Goal: Information Seeking & Learning: Learn about a topic

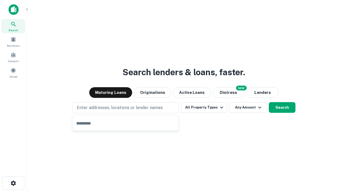
type input "**********"
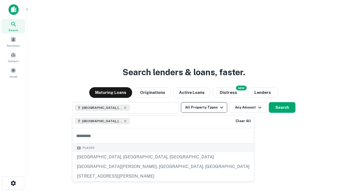
click at [204, 107] on button "All Property Types" at bounding box center [204, 107] width 46 height 11
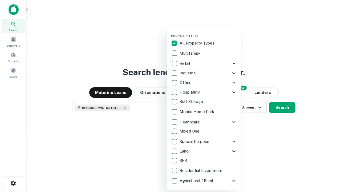
click at [208, 32] on button "button" at bounding box center [208, 32] width 74 height 0
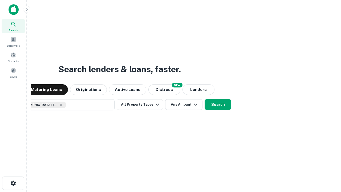
scroll to position [9, 0]
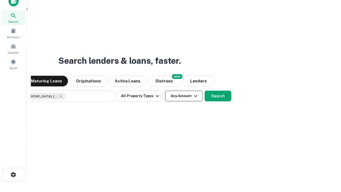
click at [165, 90] on button "Any Amount" at bounding box center [183, 95] width 37 height 11
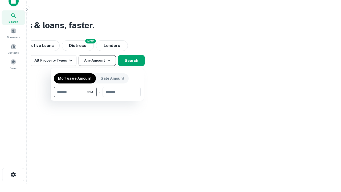
type input "*******"
click at [97, 97] on button "button" at bounding box center [97, 97] width 87 height 0
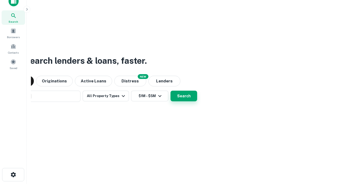
click at [170, 90] on button "Search" at bounding box center [183, 95] width 27 height 11
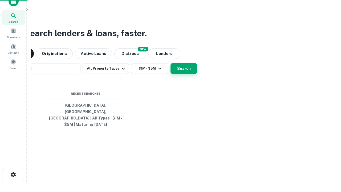
scroll to position [17, 151]
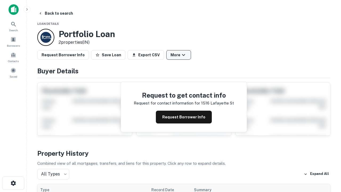
click at [178, 55] on button "More" at bounding box center [178, 55] width 25 height 10
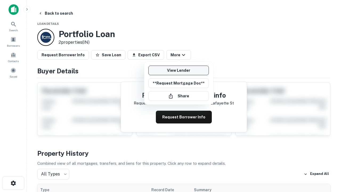
click at [178, 70] on link "View Lender" at bounding box center [178, 70] width 60 height 10
